Goal: Contribute content

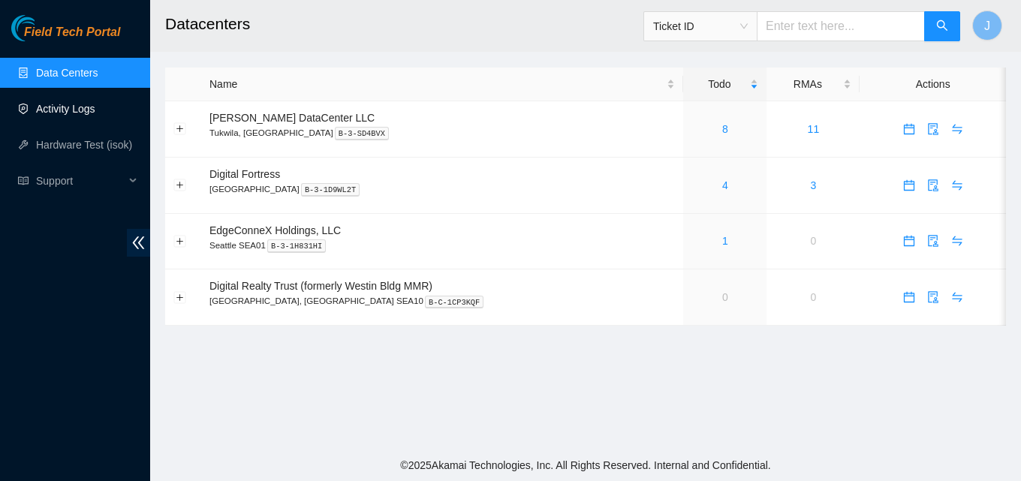
click at [80, 110] on link "Activity Logs" at bounding box center [65, 109] width 59 height 12
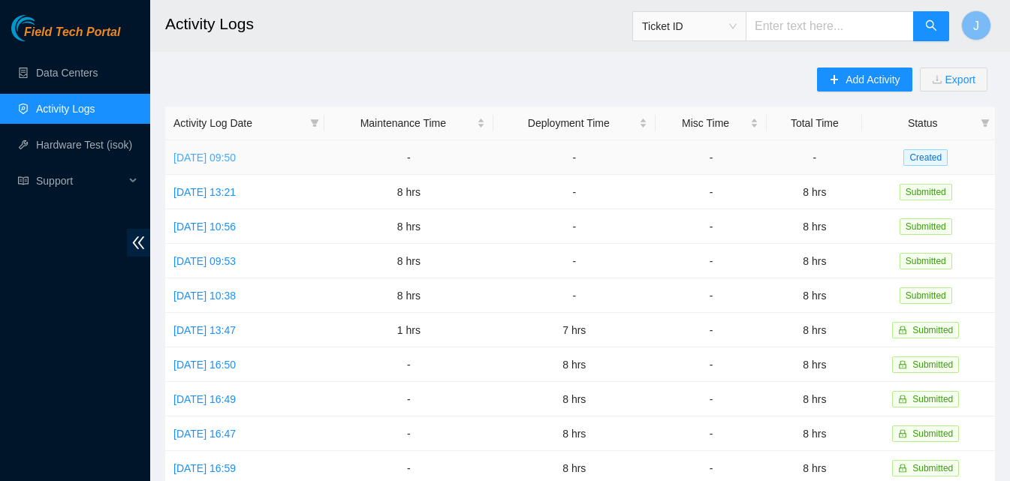
click at [236, 161] on link "[DATE] 09:50" at bounding box center [204, 158] width 62 height 12
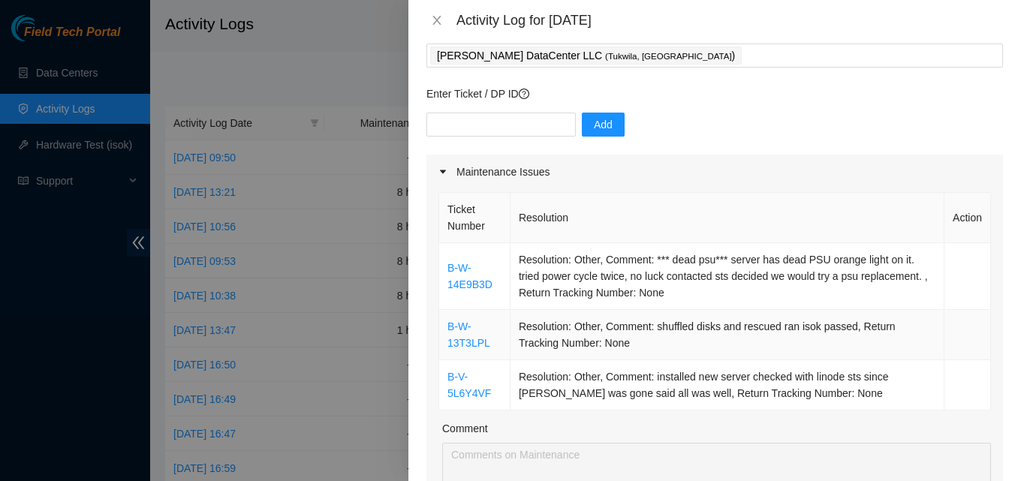
scroll to position [225, 0]
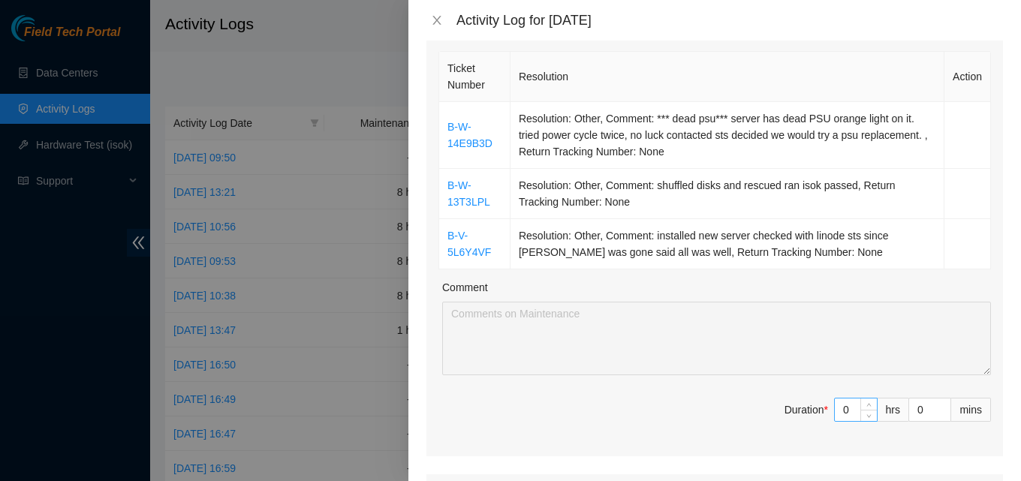
click at [846, 415] on input "0" at bounding box center [856, 410] width 42 height 23
type input "8"
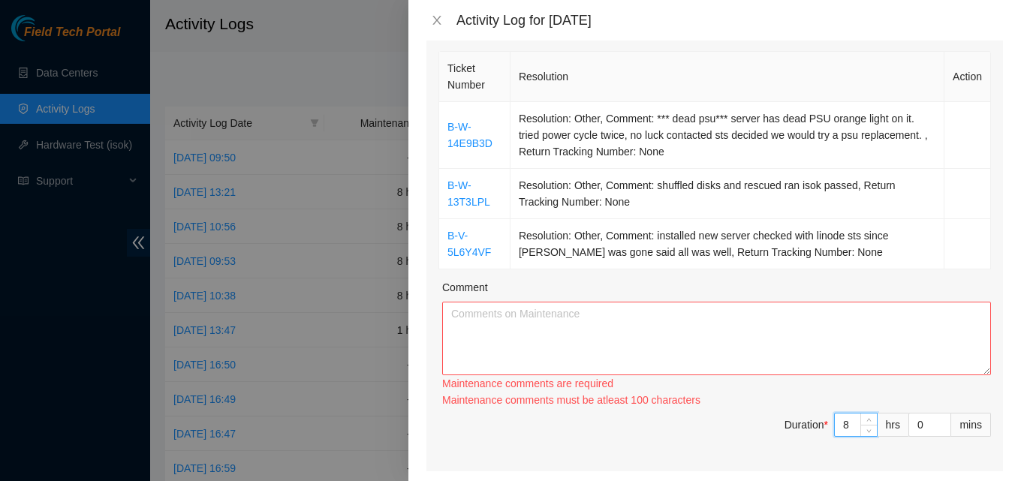
type input "8"
drag, startPoint x: 648, startPoint y: 375, endPoint x: 657, endPoint y: 355, distance: 21.5
click at [649, 373] on textarea "Comment" at bounding box center [716, 339] width 549 height 74
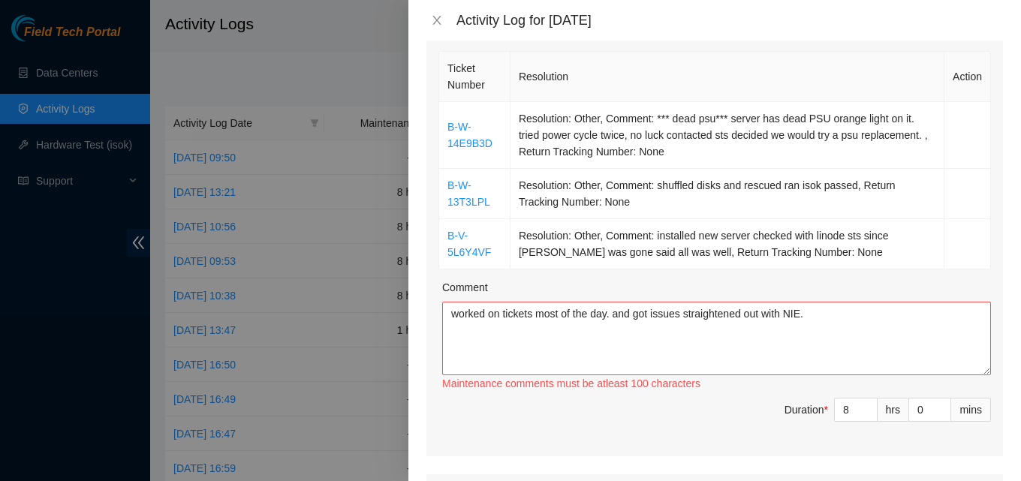
click at [912, 324] on textarea "worked on tickets most of the day. and got issues straightened out with NIE." at bounding box center [716, 339] width 549 height 74
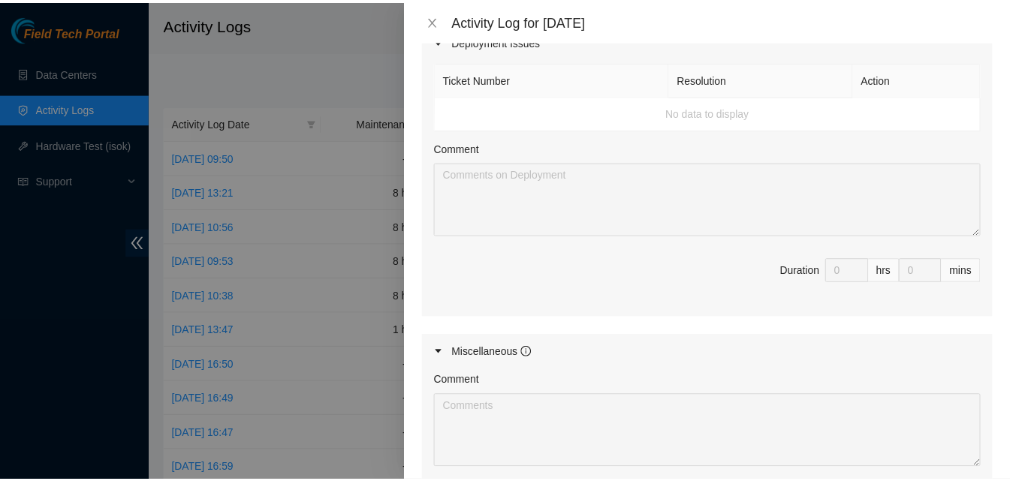
scroll to position [904, 0]
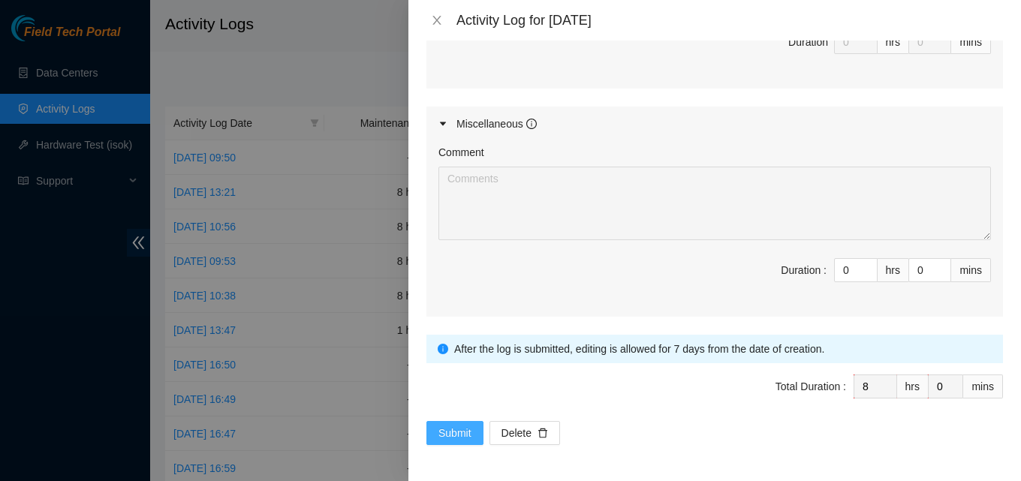
type textarea "worked on tickets most of the day. and got issues straightened out with NIE. ha…"
click at [448, 427] on span "Submit" at bounding box center [455, 433] width 33 height 17
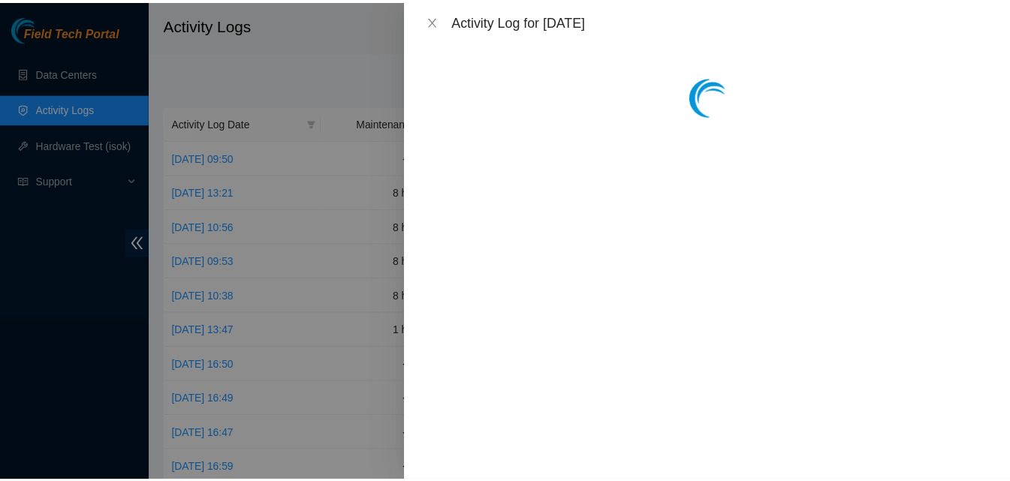
scroll to position [0, 0]
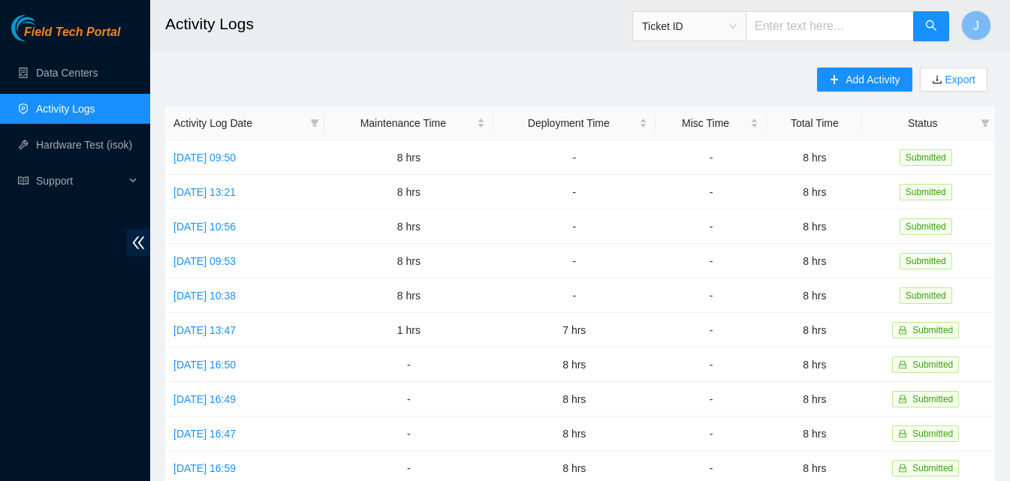
click at [0, 342] on div "Field Tech Portal Data Centers Activity Logs Hardware Test (isok) Support" at bounding box center [75, 248] width 150 height 466
